Goal: Check status: Check status

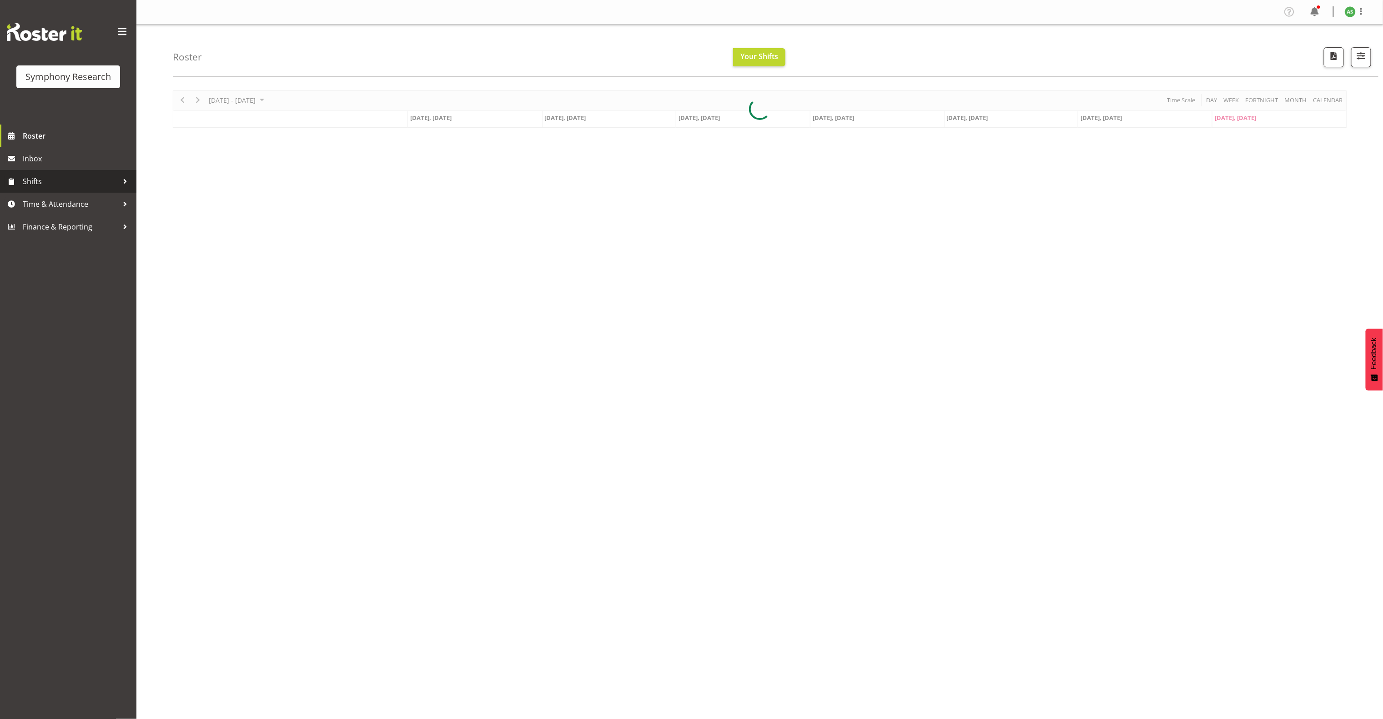
click at [38, 179] on span "Shifts" at bounding box center [70, 182] width 95 height 14
click at [35, 210] on span "My Shifts" at bounding box center [68, 207] width 123 height 14
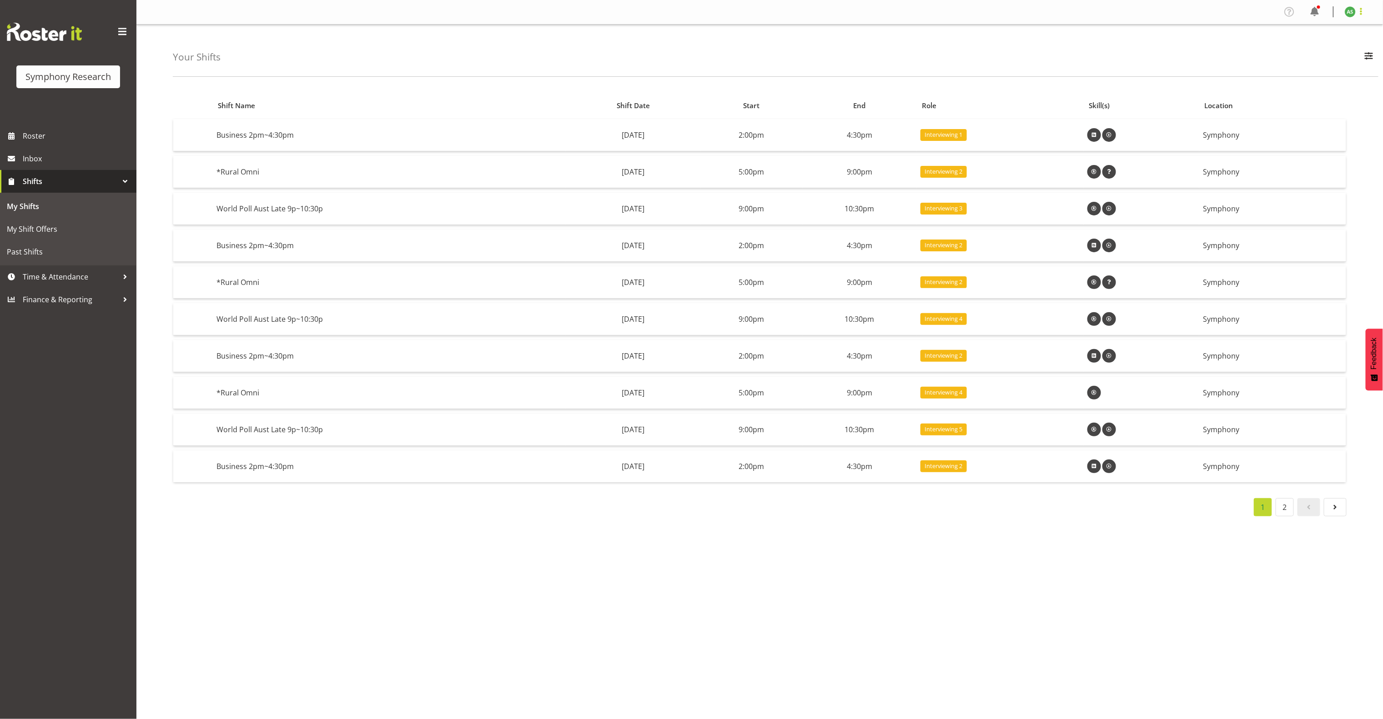
click at [1359, 8] on span at bounding box center [1360, 11] width 11 height 11
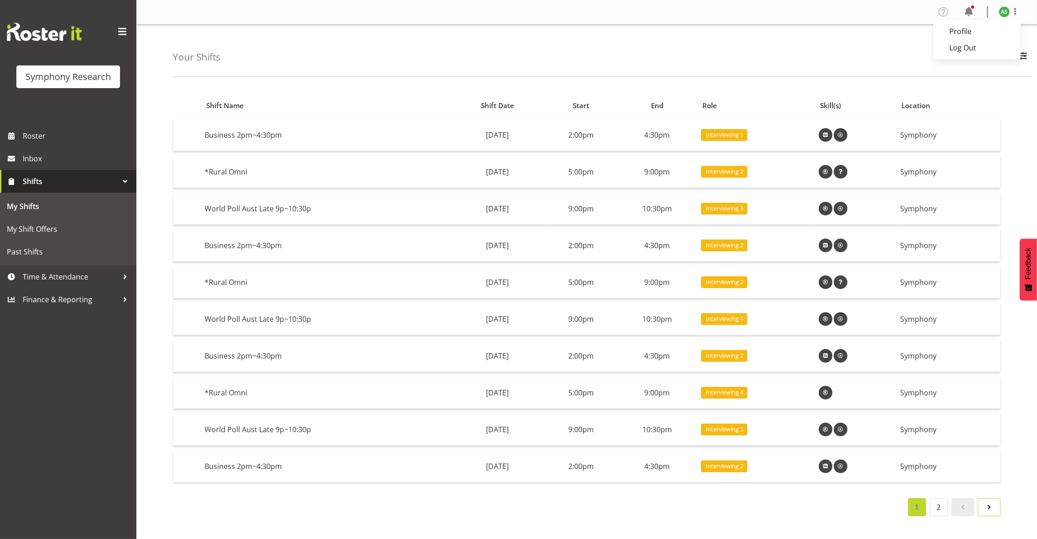
click at [990, 509] on span at bounding box center [989, 507] width 11 height 11
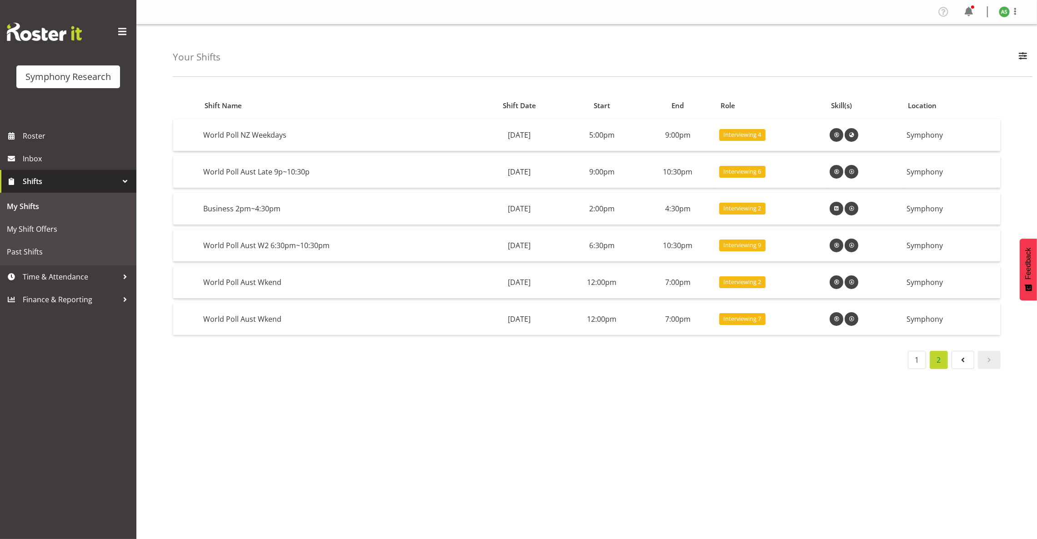
click at [646, 402] on div "Shift Name Shift Date Start End Role Skill(s) Location World Poll [GEOGRAPHIC_D…" at bounding box center [605, 266] width 864 height 364
click at [920, 358] on link "1" at bounding box center [917, 360] width 18 height 18
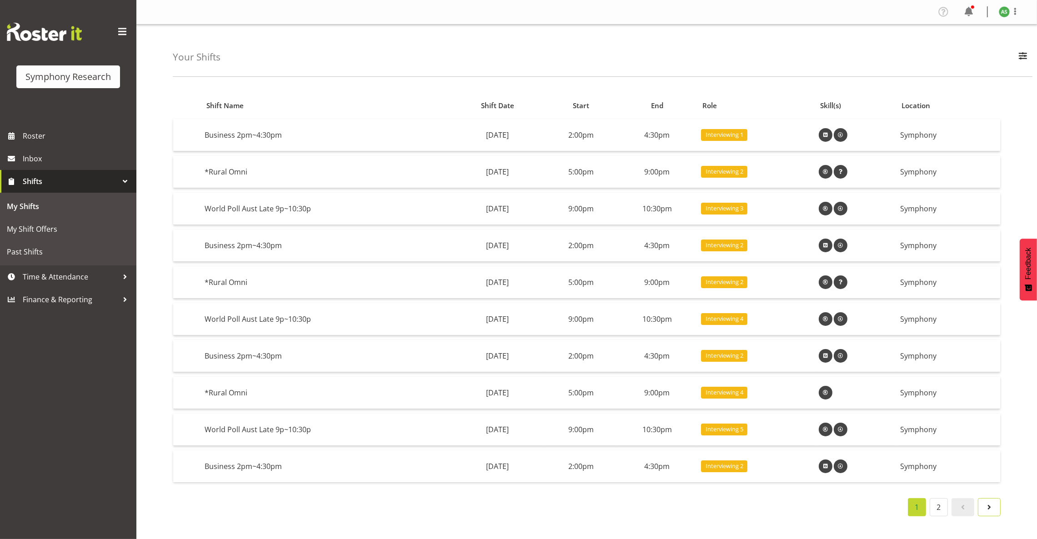
click at [991, 508] on span at bounding box center [989, 507] width 11 height 11
